Goal: Transaction & Acquisition: Purchase product/service

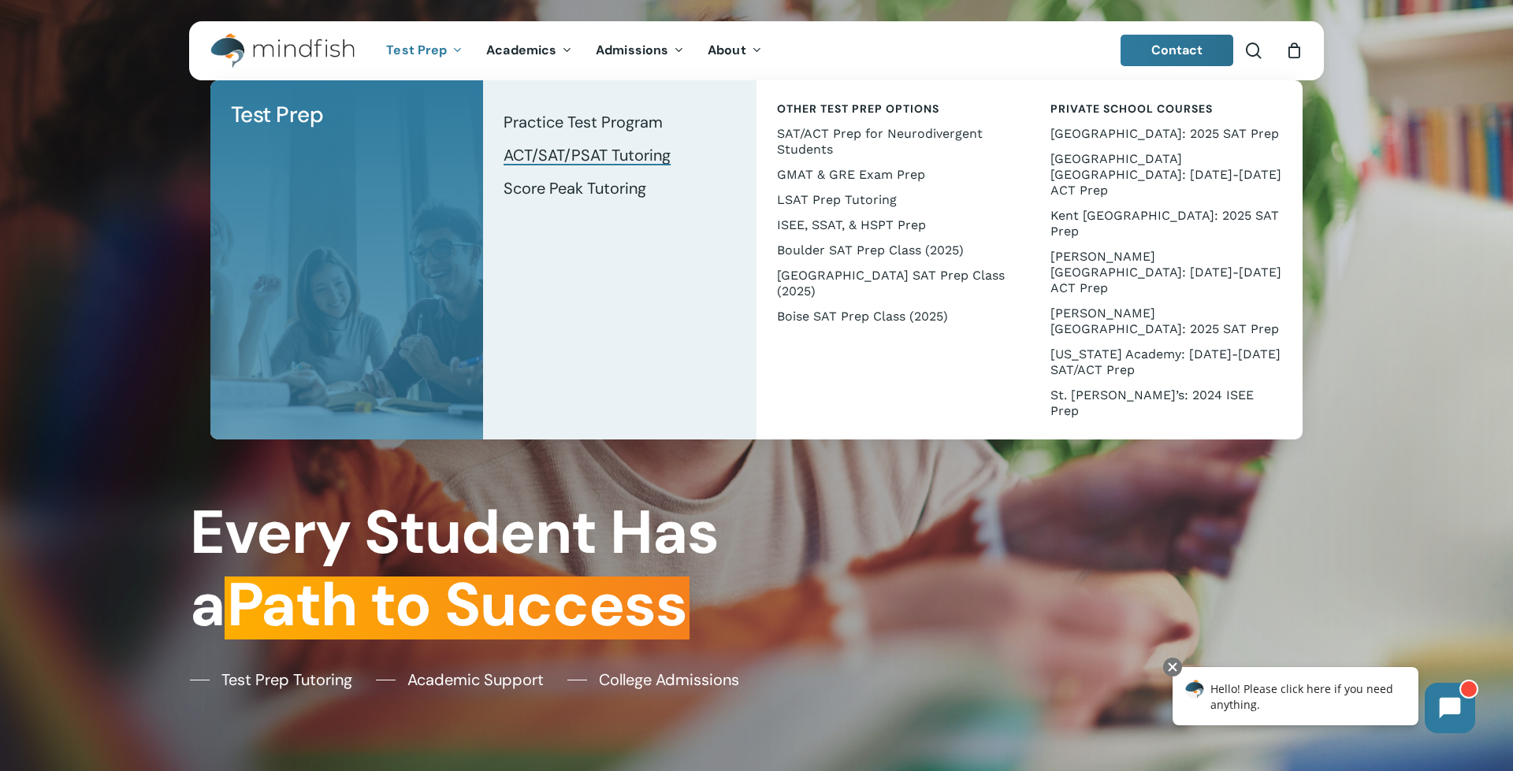
click at [555, 153] on span "ACT/SAT/PSAT Tutoring" at bounding box center [586, 155] width 167 height 20
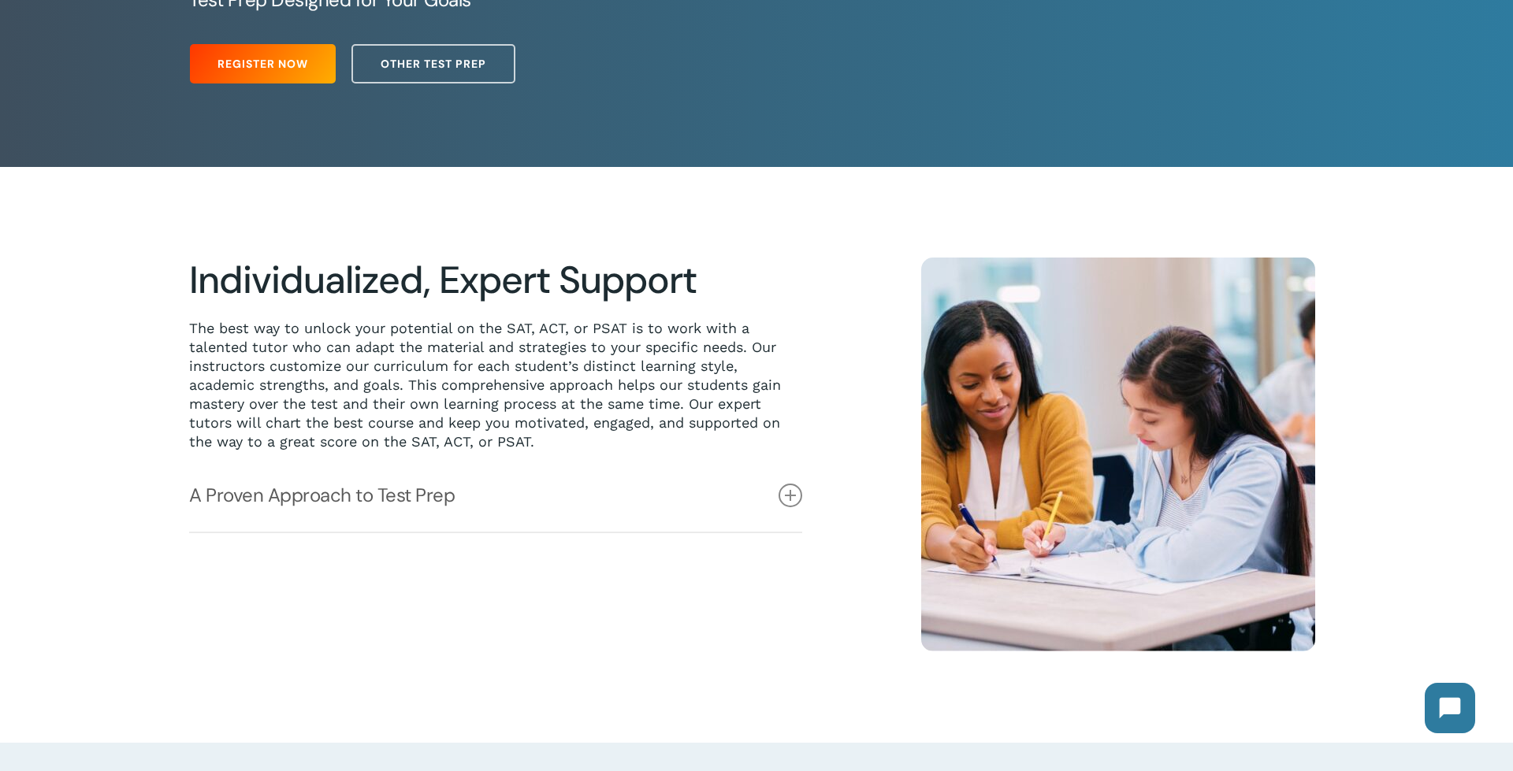
scroll to position [359, 0]
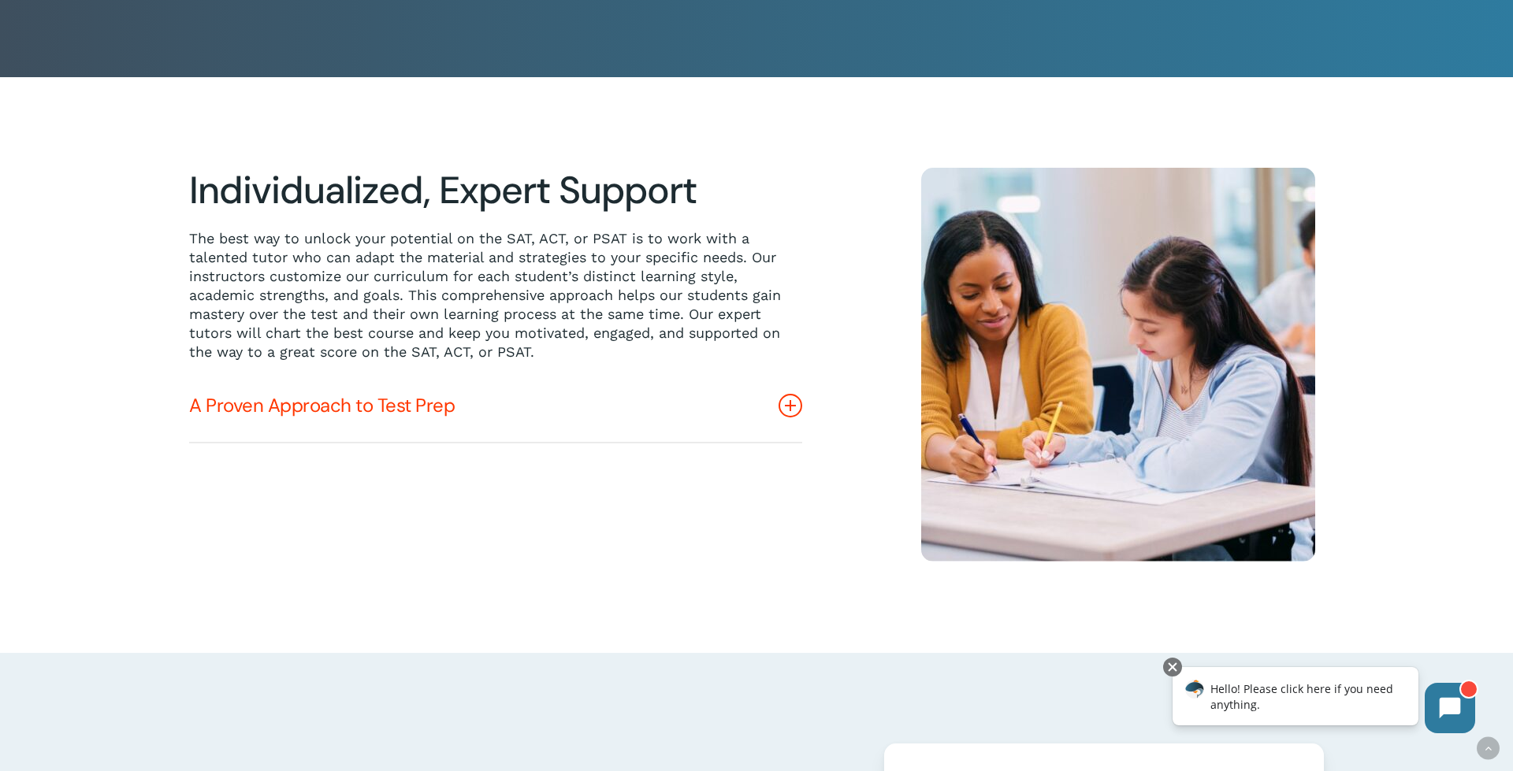
click at [789, 403] on icon at bounding box center [790, 406] width 24 height 24
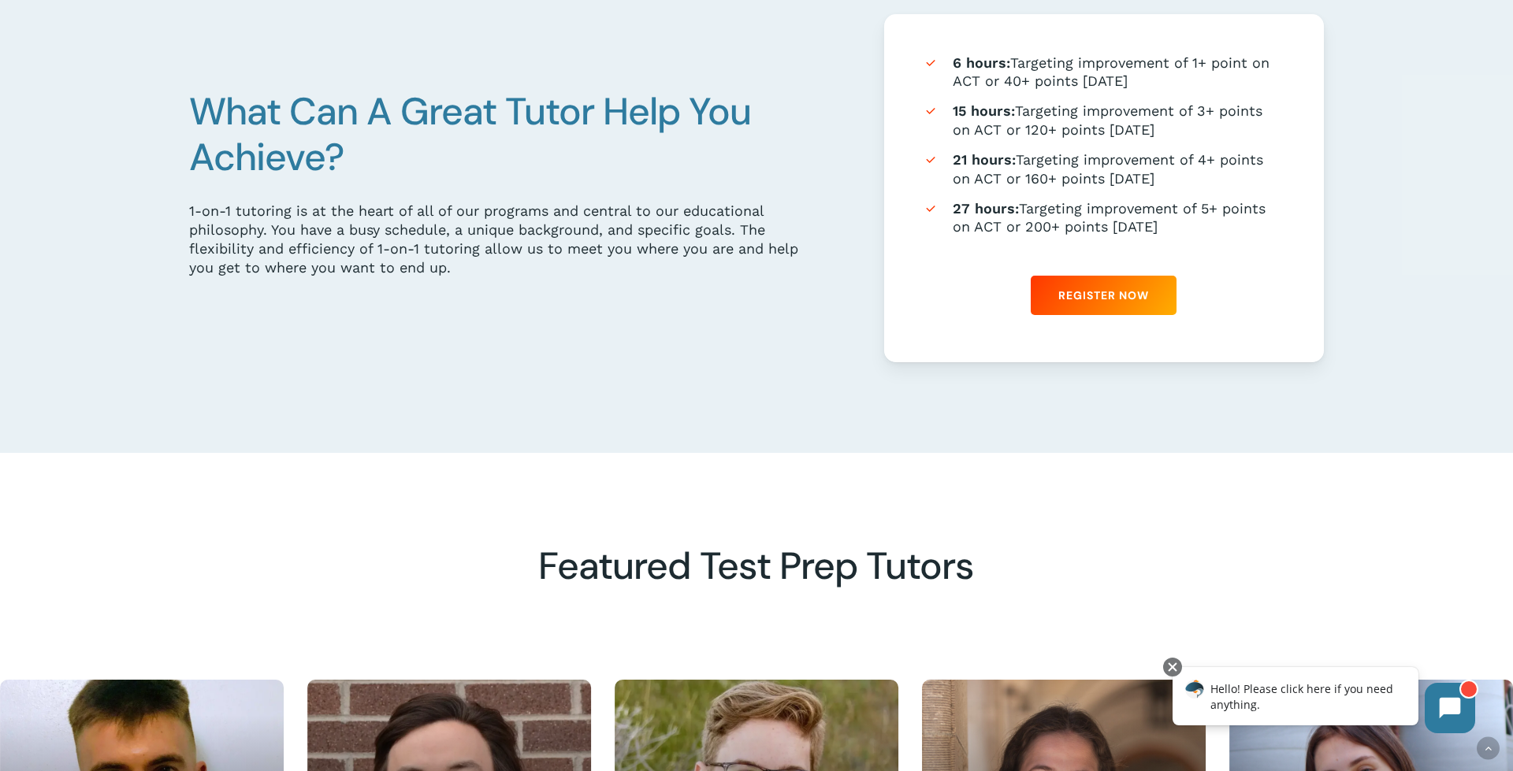
scroll to position [1037, 0]
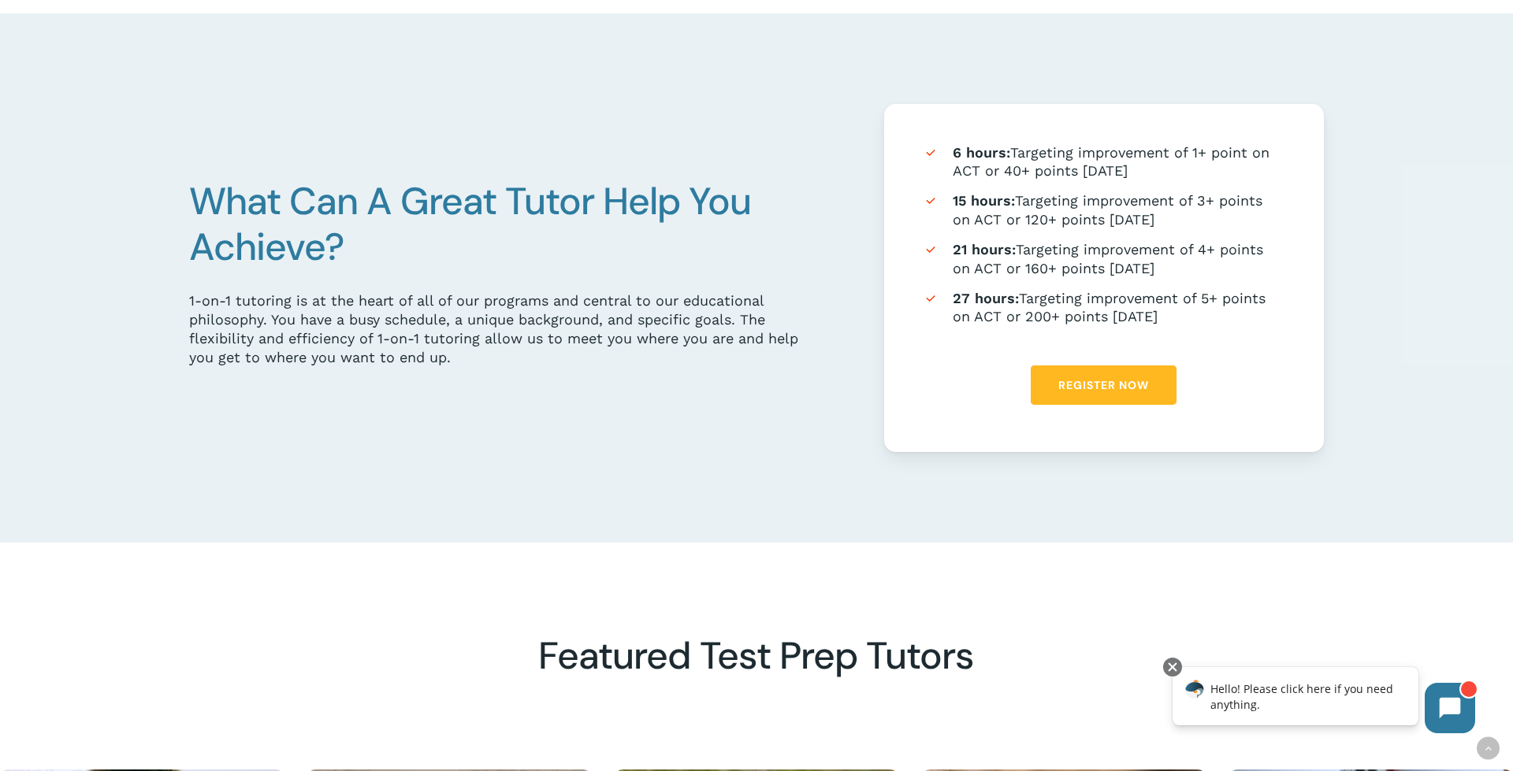
click at [1114, 388] on span "Register Now" at bounding box center [1103, 385] width 91 height 16
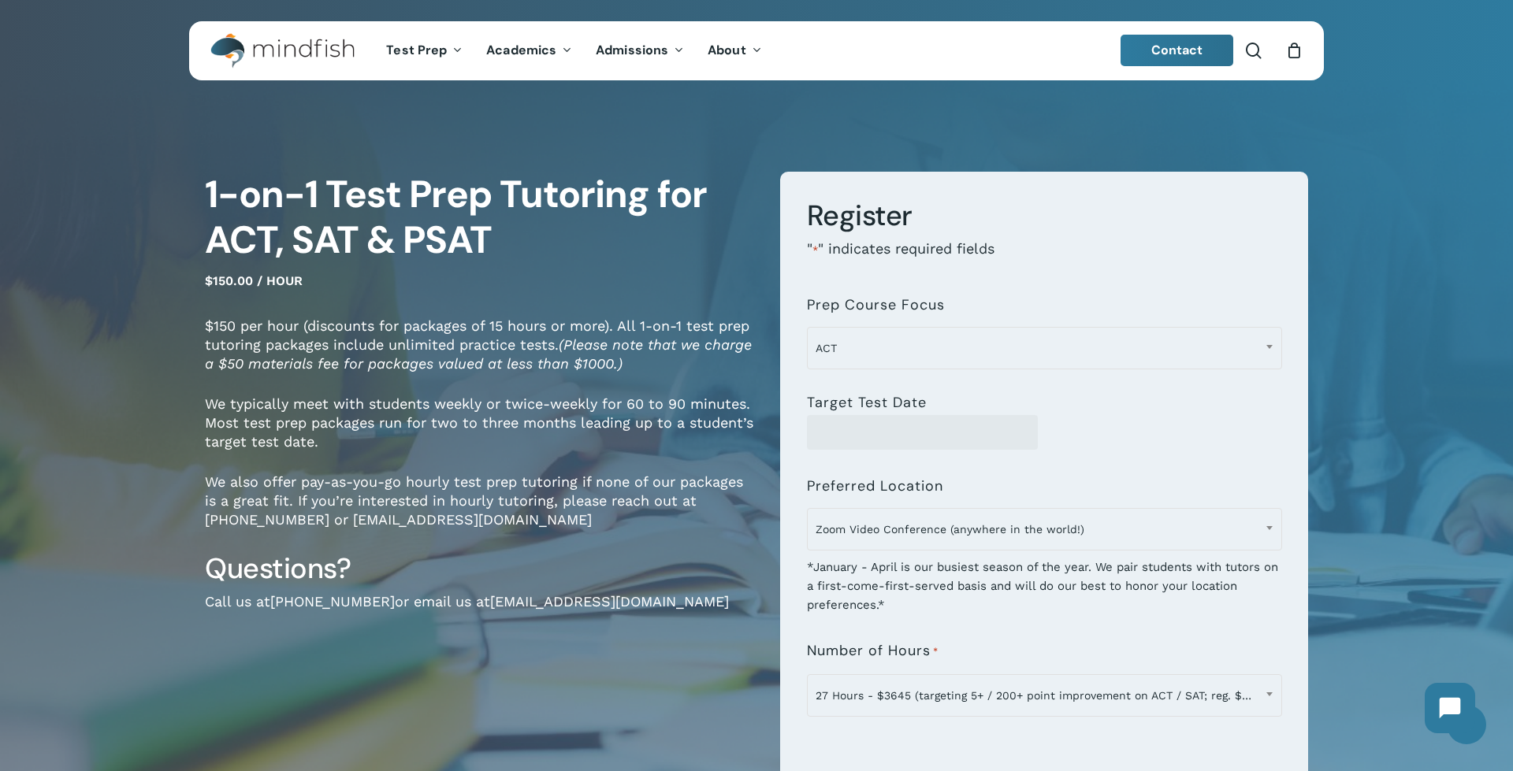
scroll to position [269, 0]
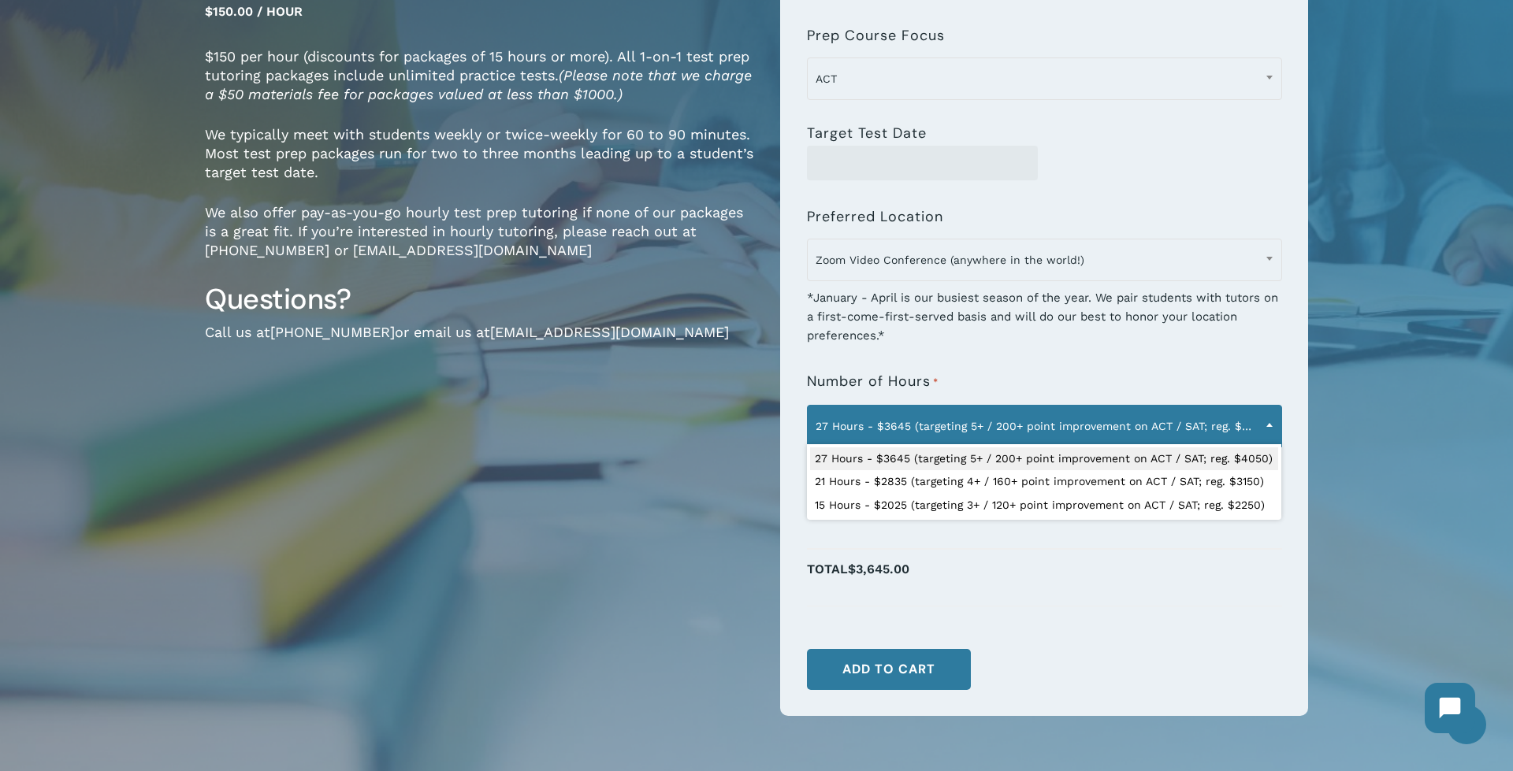
click at [1273, 425] on span at bounding box center [1269, 424] width 24 height 39
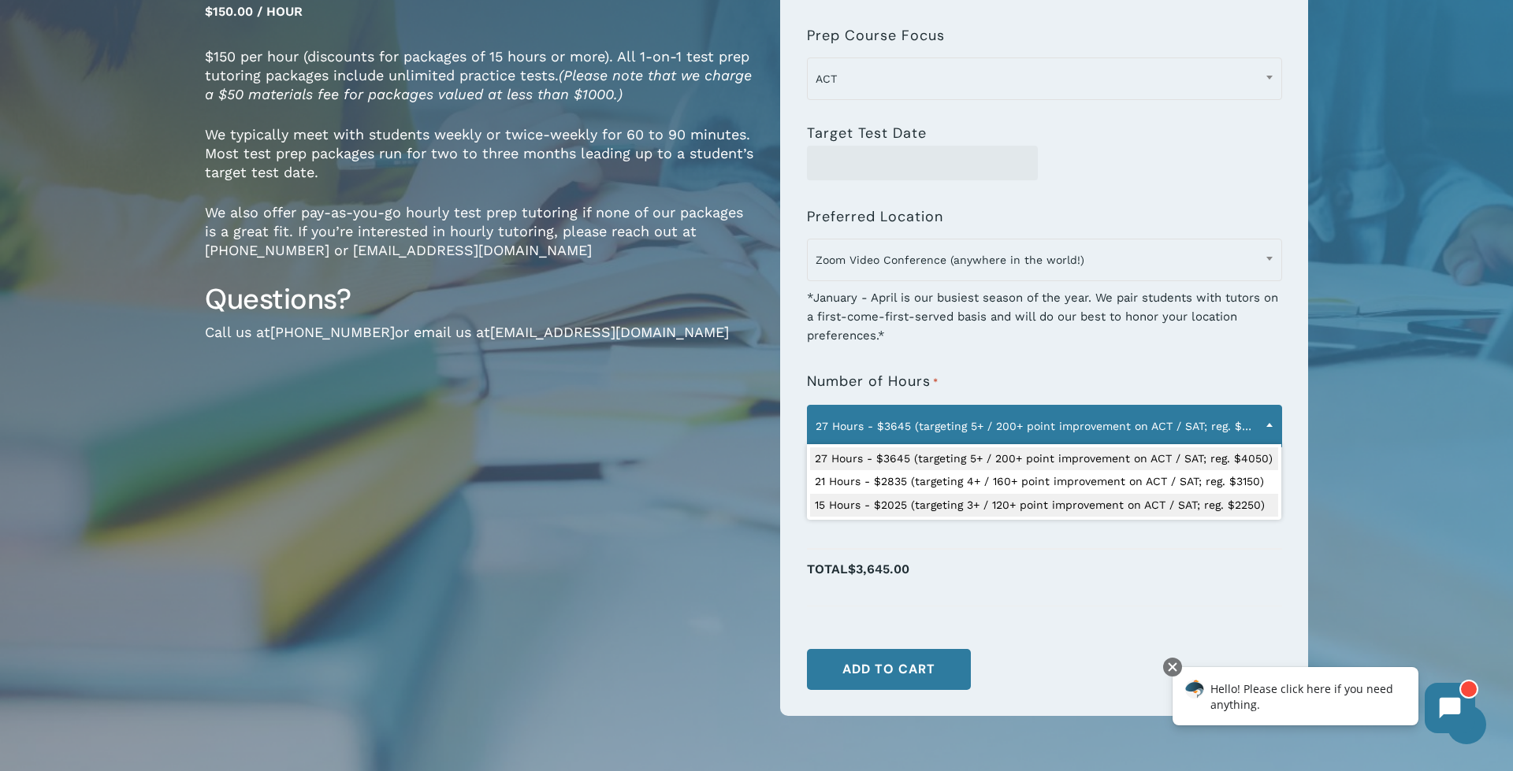
click at [529, 611] on div "1-on-1 Test Prep Tutoring for ACT, SAT & PSAT $150.00 / hour $150 per hour (dis…" at bounding box center [480, 323] width 551 height 843
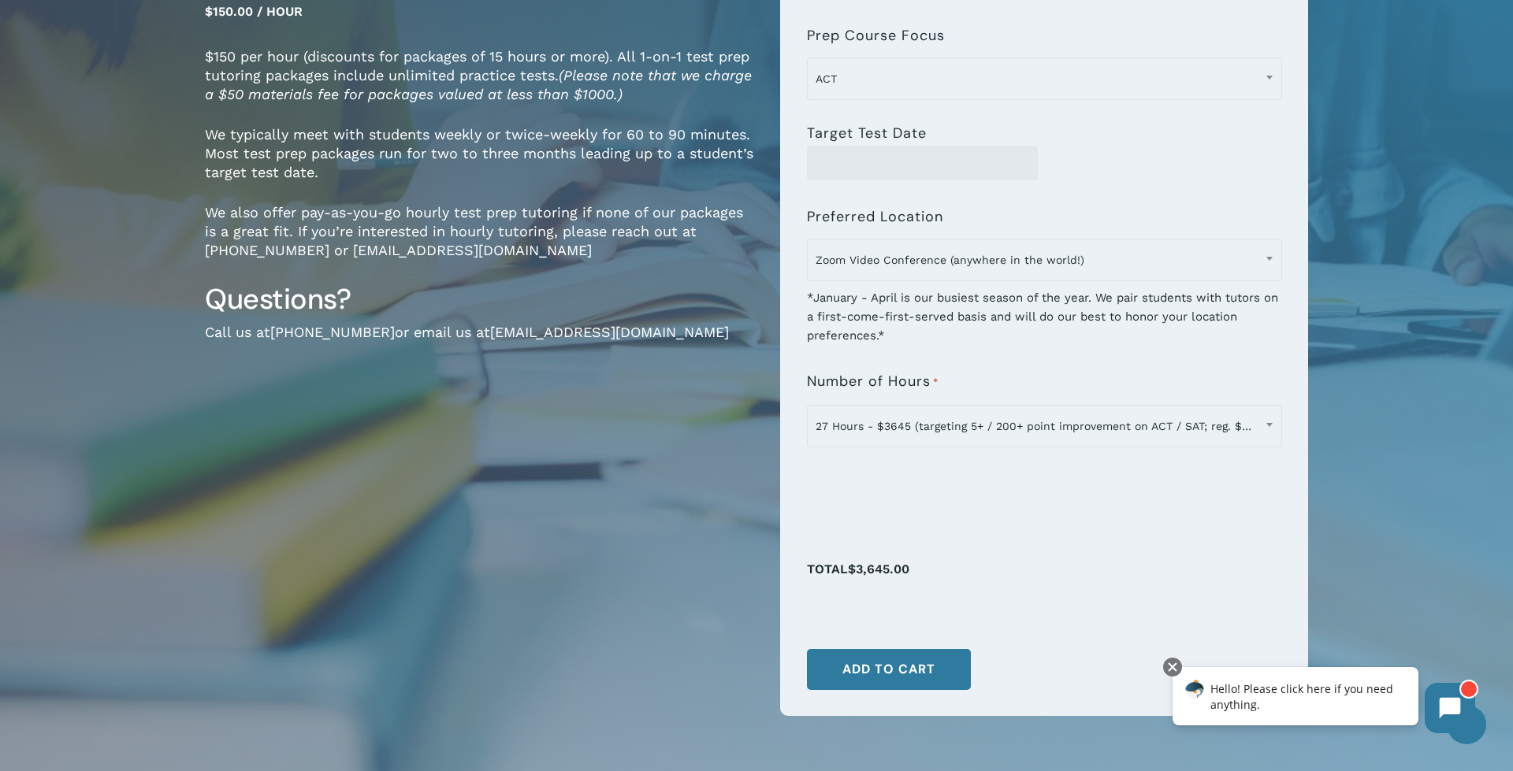
scroll to position [0, 0]
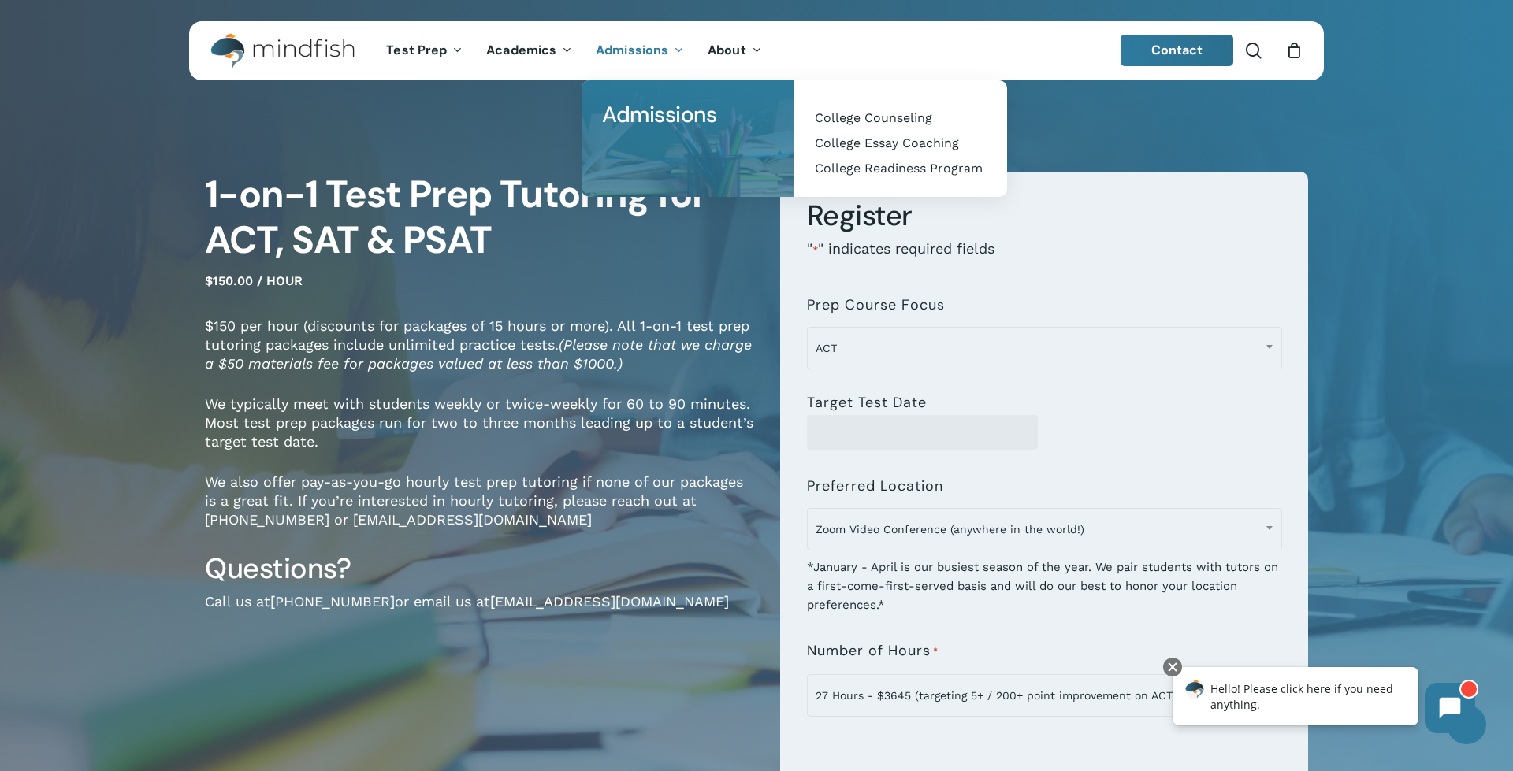
click at [633, 48] on span "Admissions" at bounding box center [632, 50] width 72 height 17
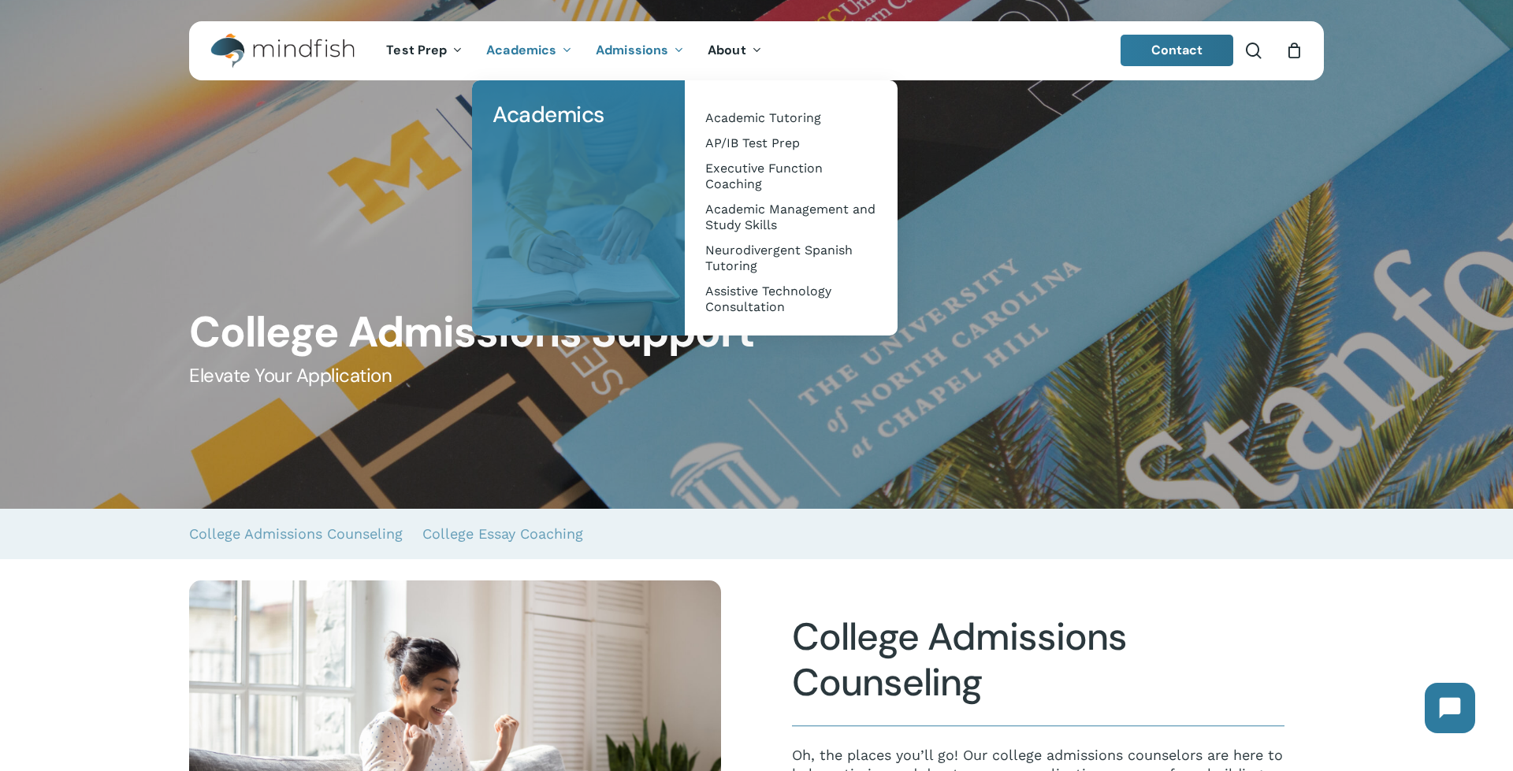
click at [526, 50] on span "Academics" at bounding box center [521, 50] width 70 height 17
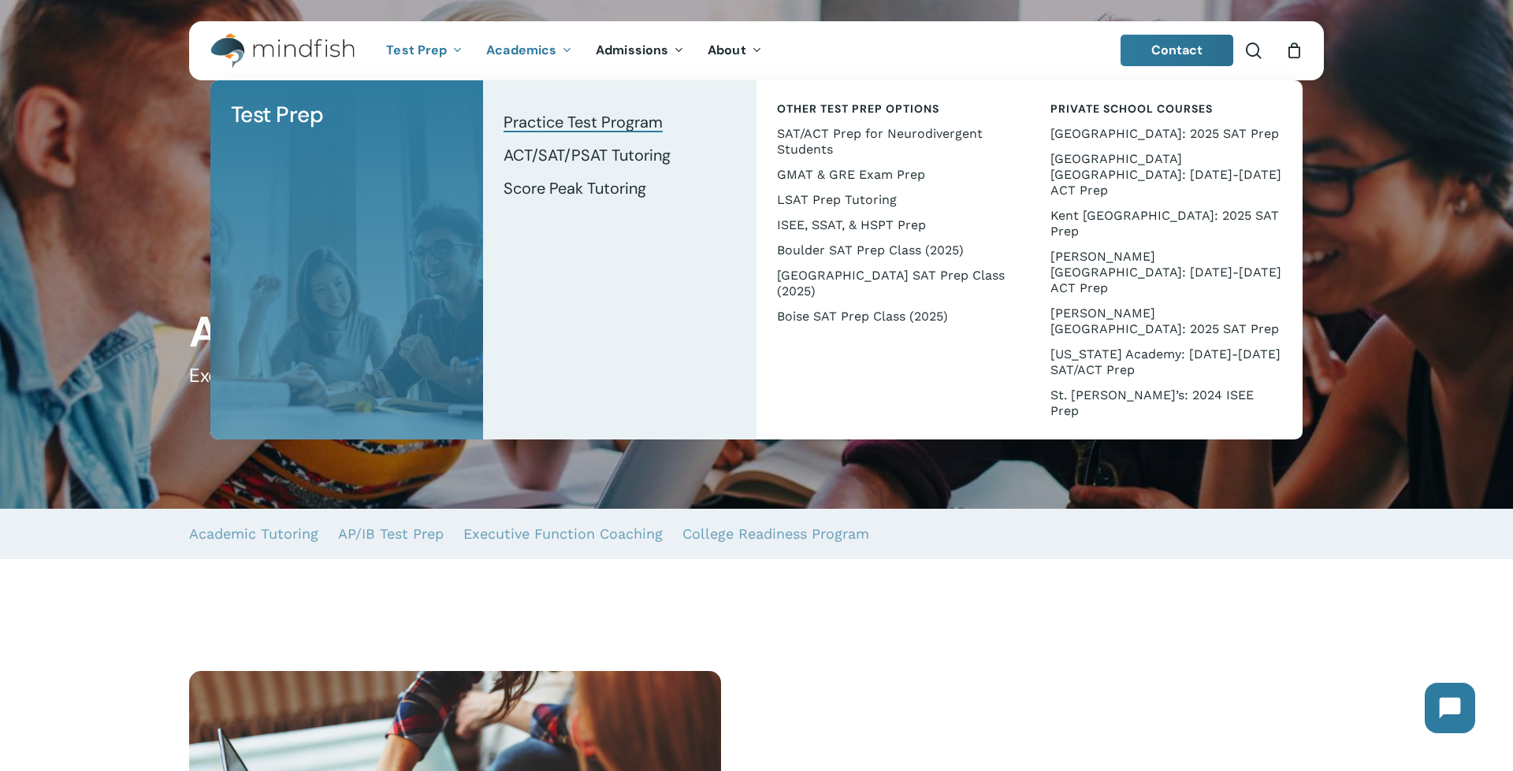
click at [545, 117] on span "Practice Test Program" at bounding box center [582, 122] width 159 height 20
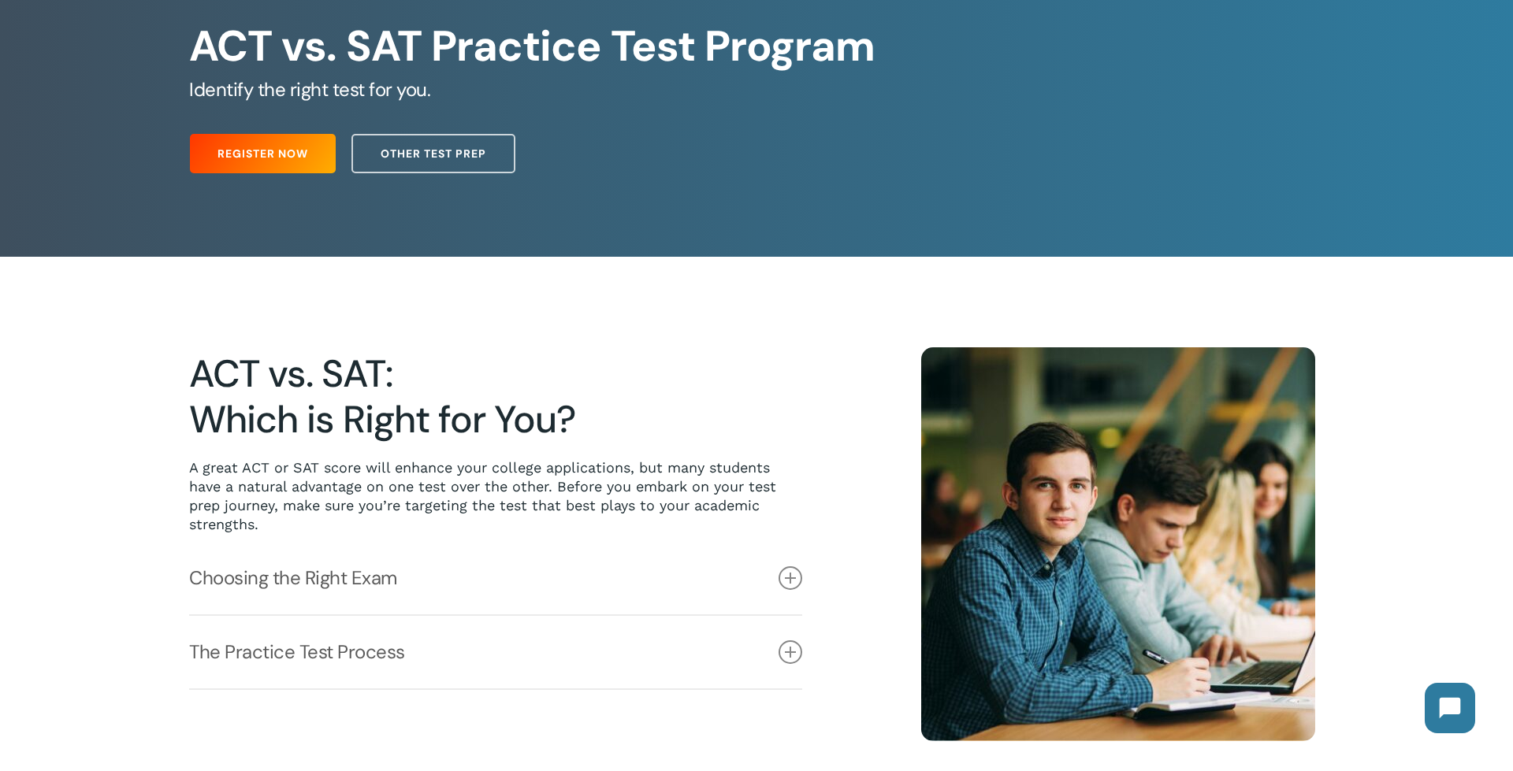
scroll to position [269, 0]
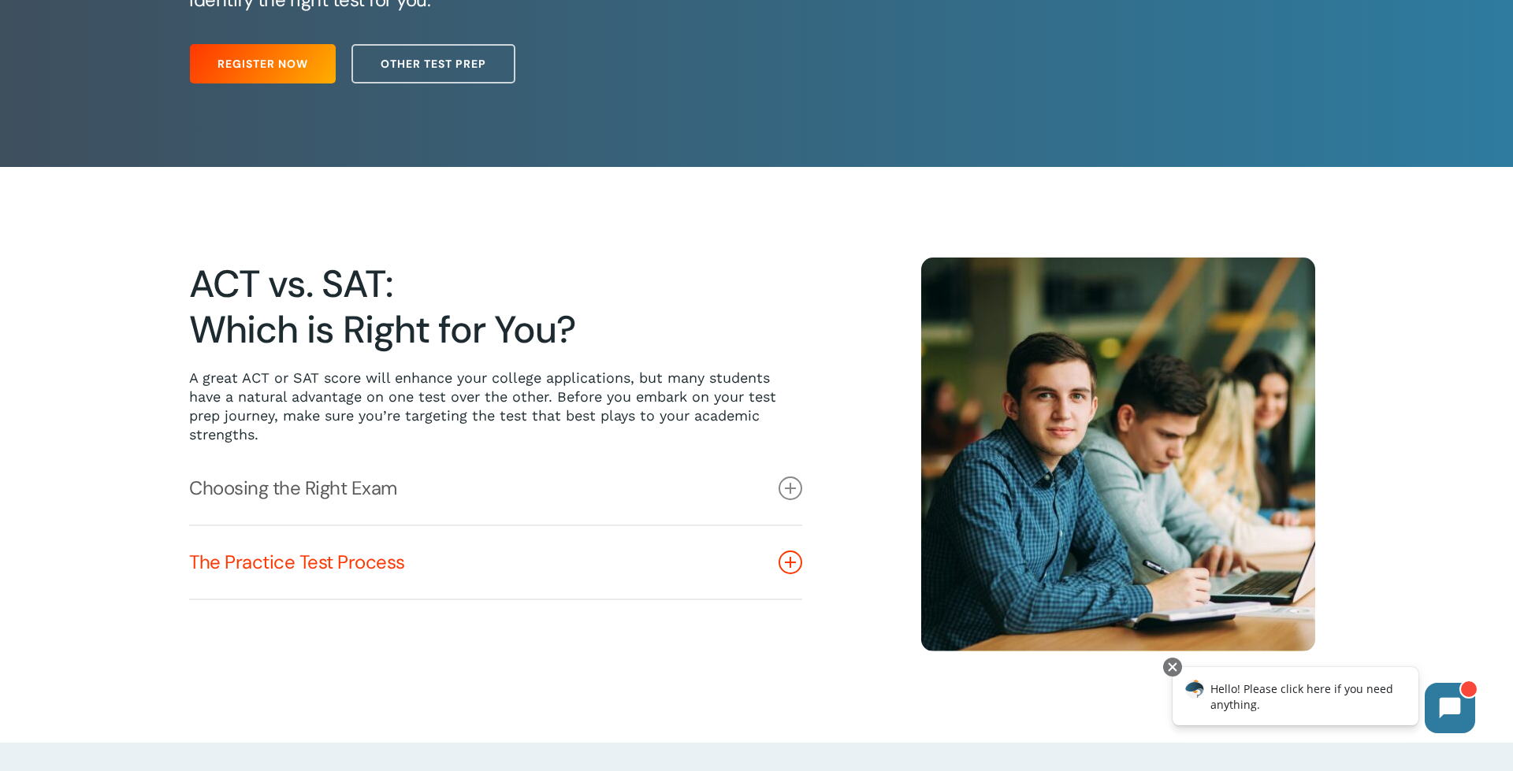
click at [365, 565] on link "The Practice Test Process" at bounding box center [495, 562] width 613 height 72
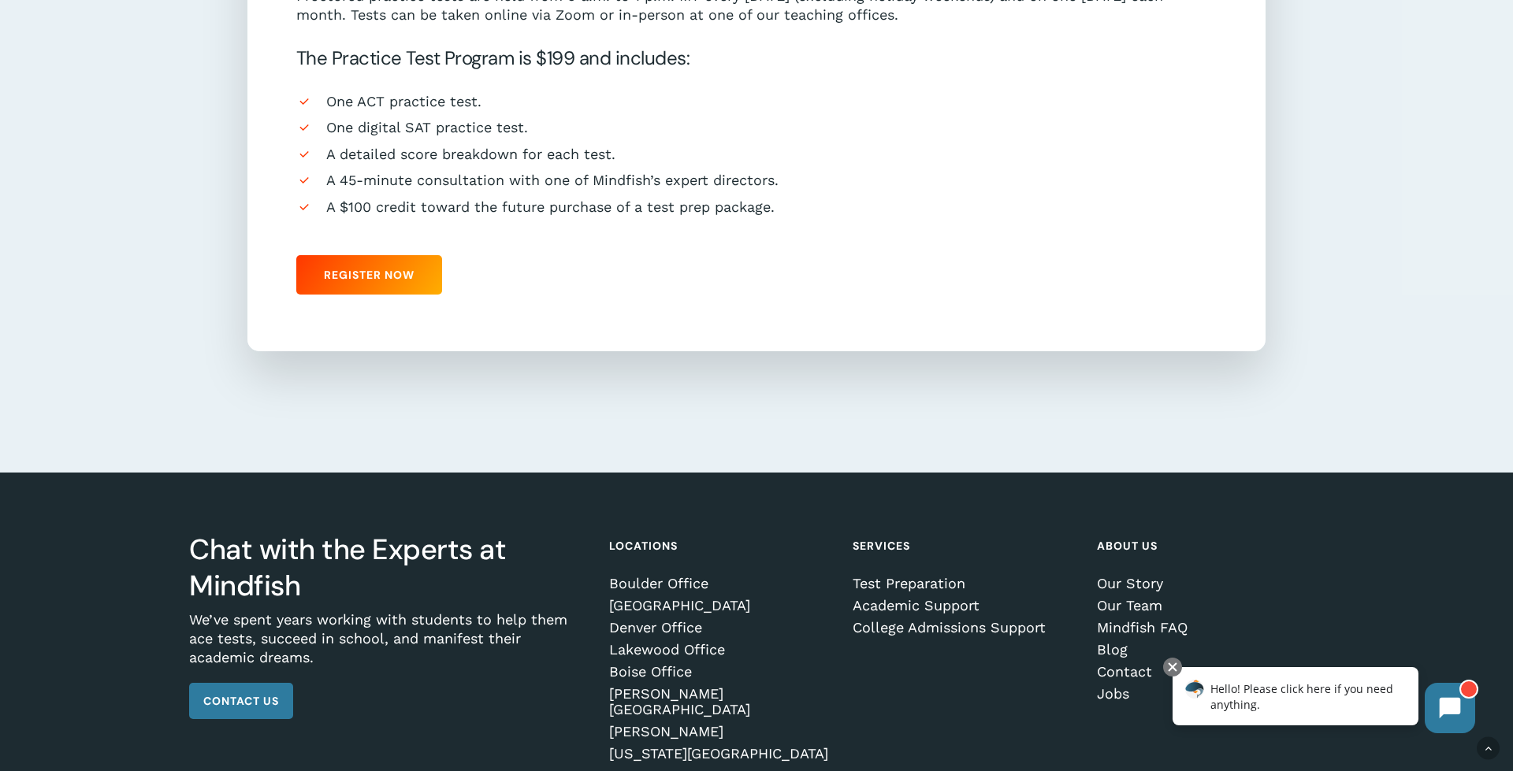
scroll to position [539, 0]
